Goal: Find specific page/section: Find specific page/section

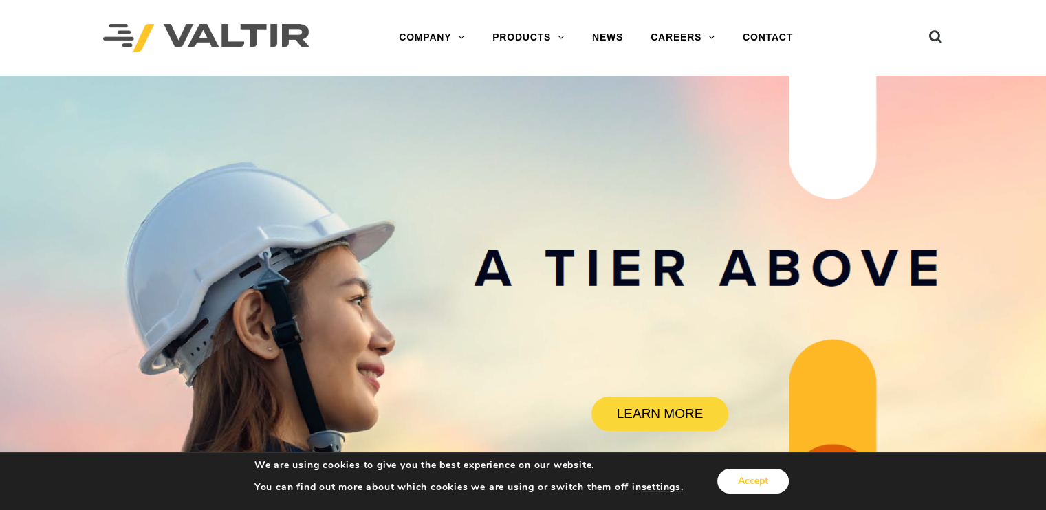
click at [764, 477] on button "Accept" at bounding box center [753, 481] width 72 height 25
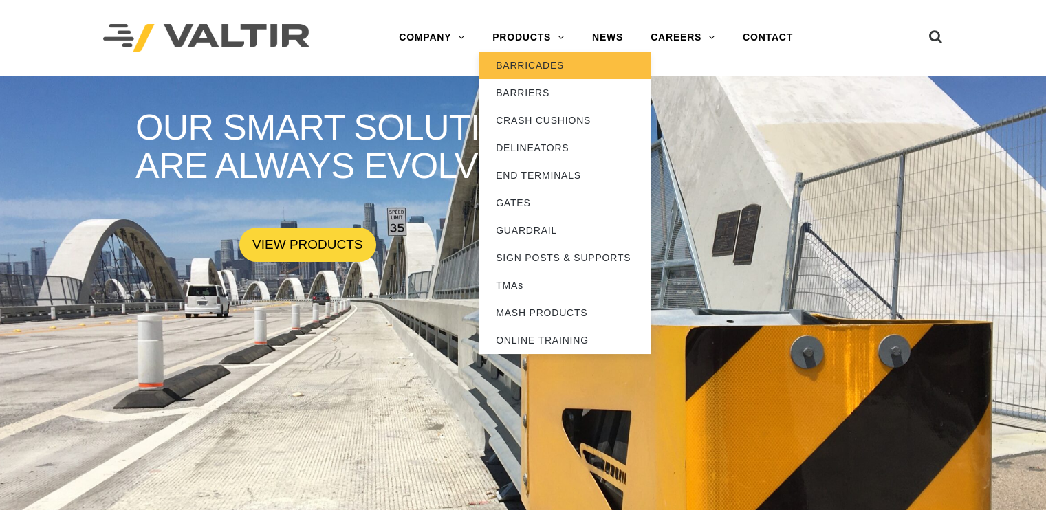
click at [542, 60] on link "BARRICADES" at bounding box center [565, 66] width 172 height 28
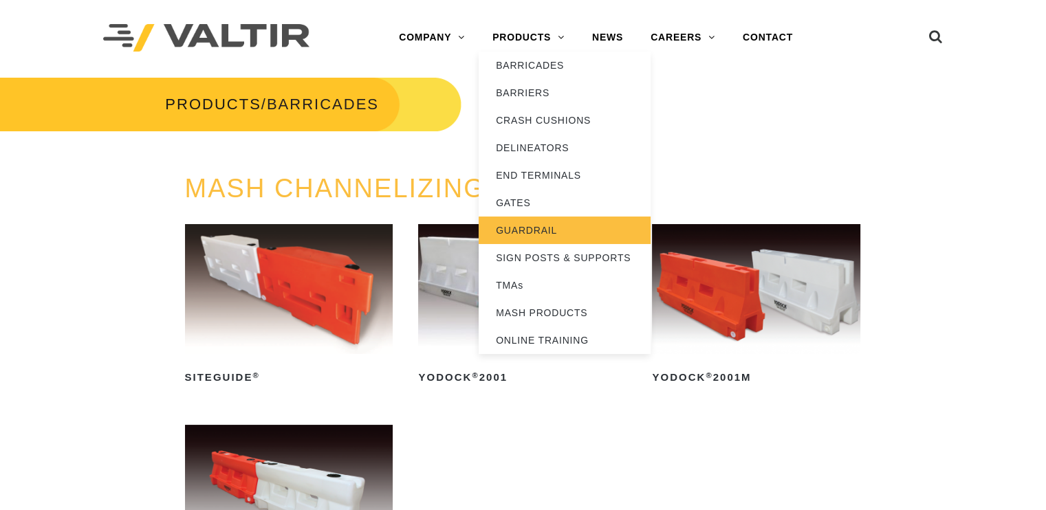
click at [545, 226] on link "GUARDRAIL" at bounding box center [565, 231] width 172 height 28
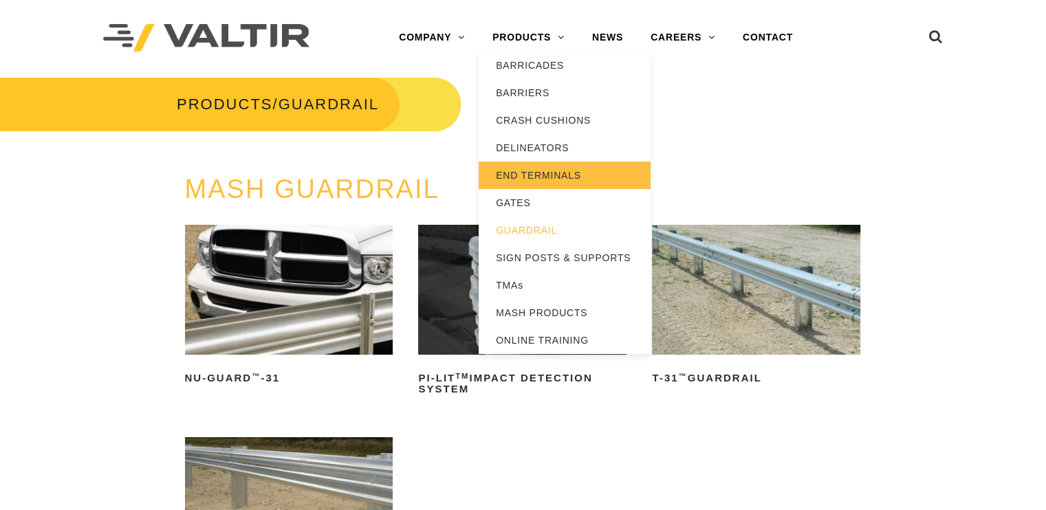
click at [547, 177] on link "END TERMINALS" at bounding box center [565, 176] width 172 height 28
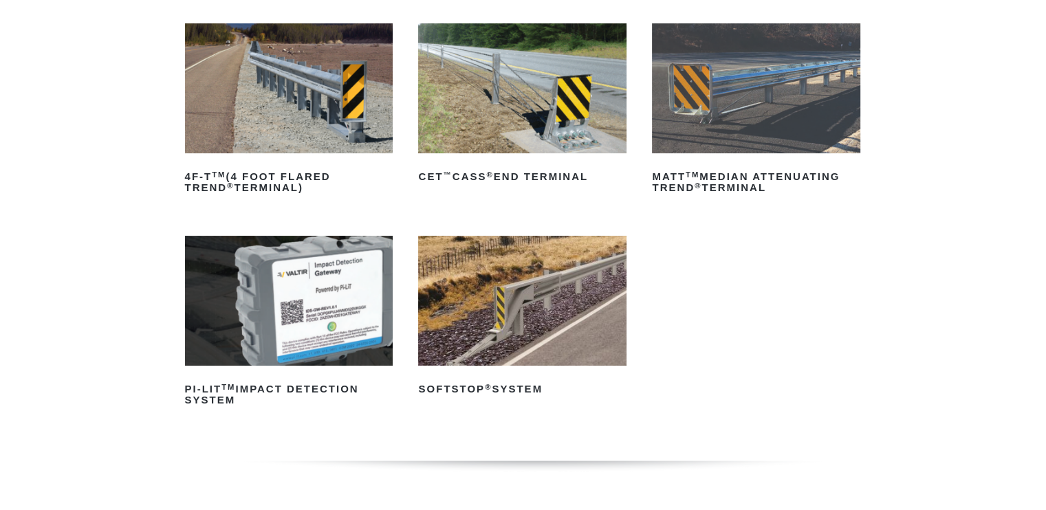
scroll to position [275, 0]
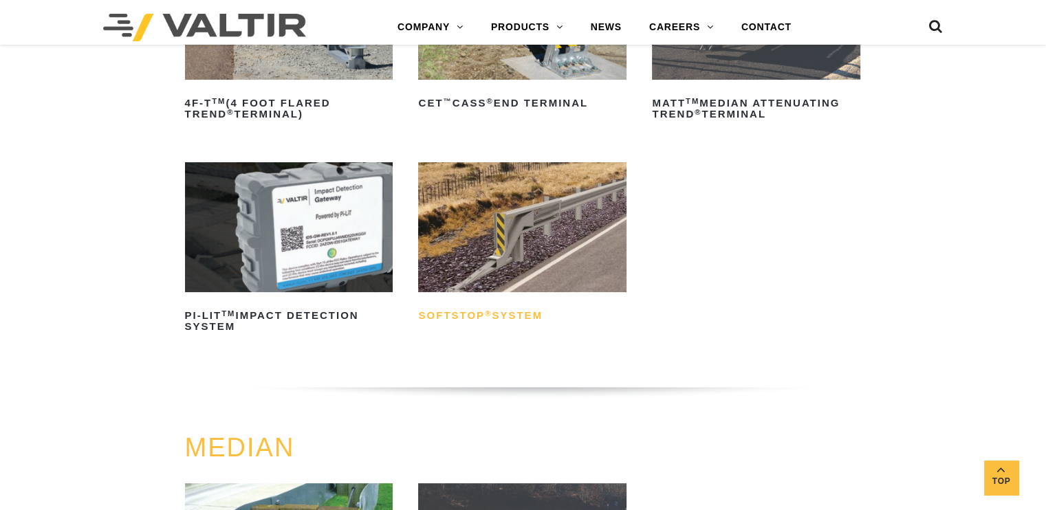
click at [486, 311] on sup "®" at bounding box center [488, 313] width 7 height 8
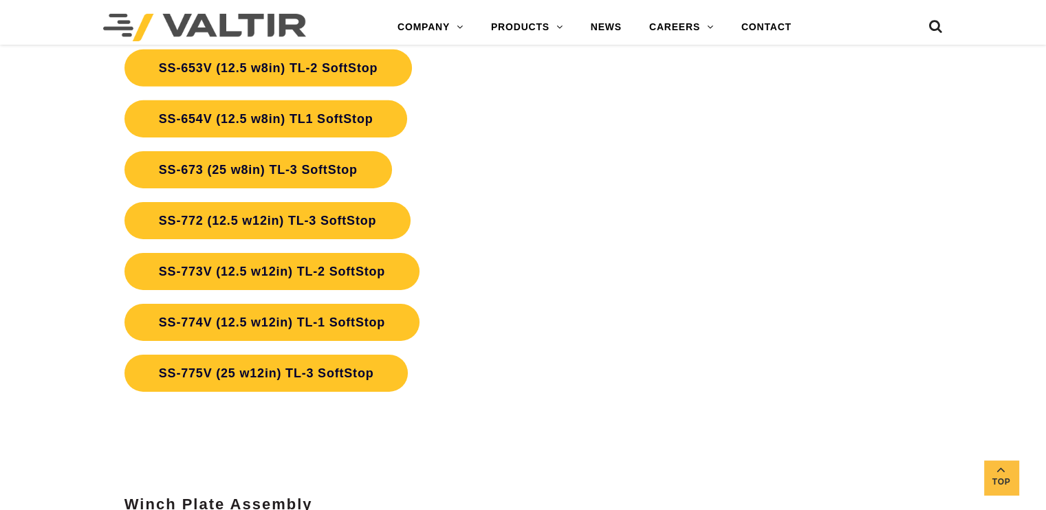
scroll to position [4469, 0]
